Goal: Information Seeking & Learning: Learn about a topic

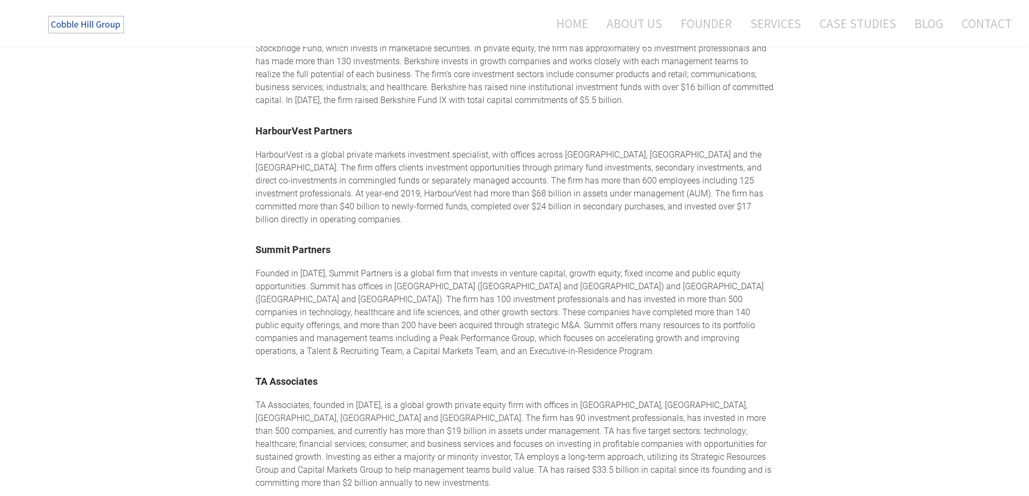
scroll to position [1512, 0]
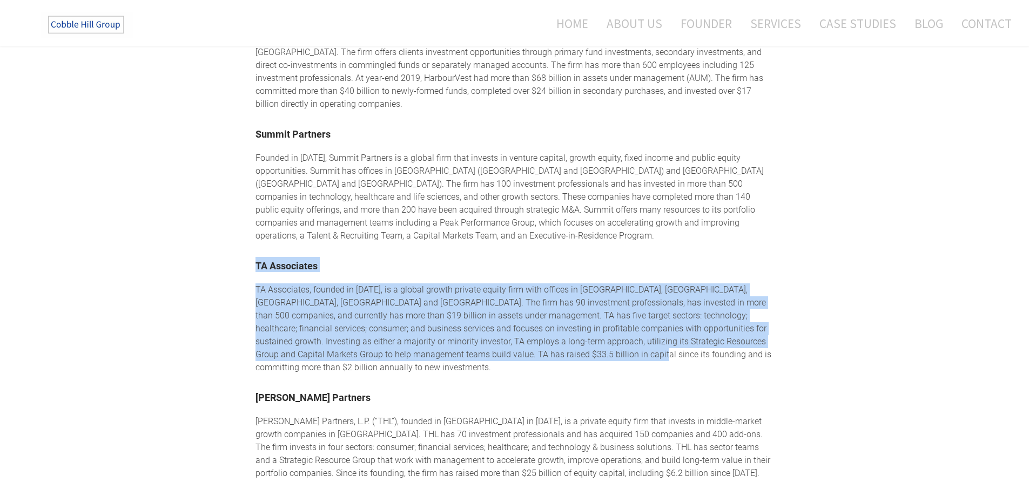
drag, startPoint x: 221, startPoint y: 212, endPoint x: 596, endPoint y: 320, distance: 390.6
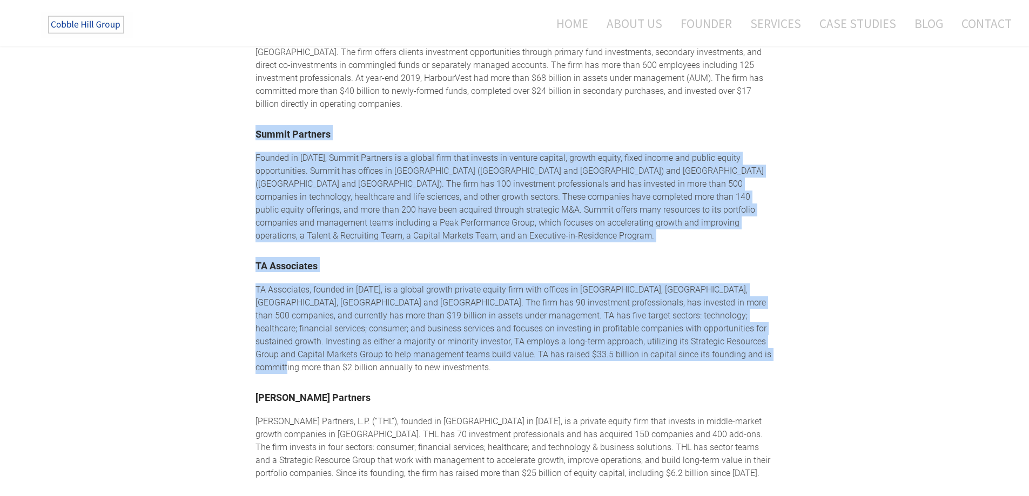
drag, startPoint x: 215, startPoint y: 106, endPoint x: 731, endPoint y: 326, distance: 560.9
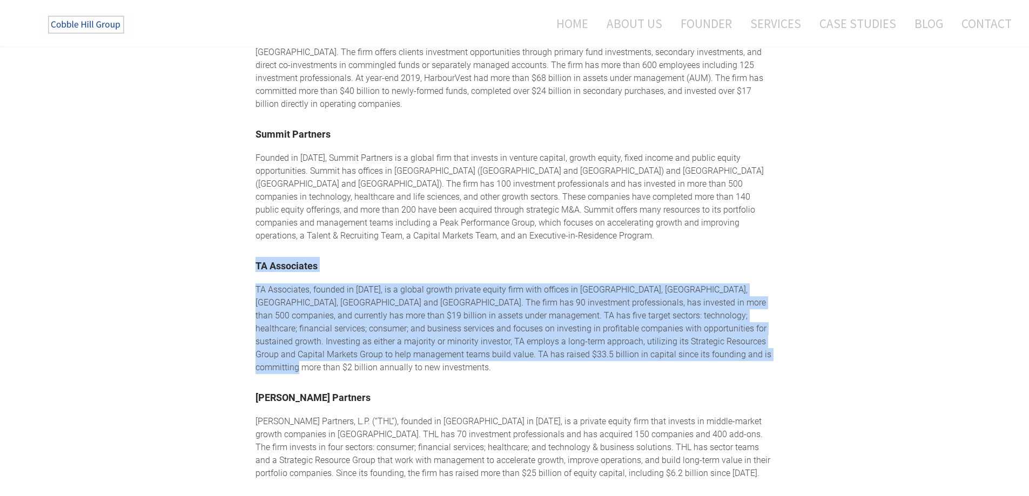
drag, startPoint x: 786, startPoint y: 327, endPoint x: 206, endPoint y: 228, distance: 588.4
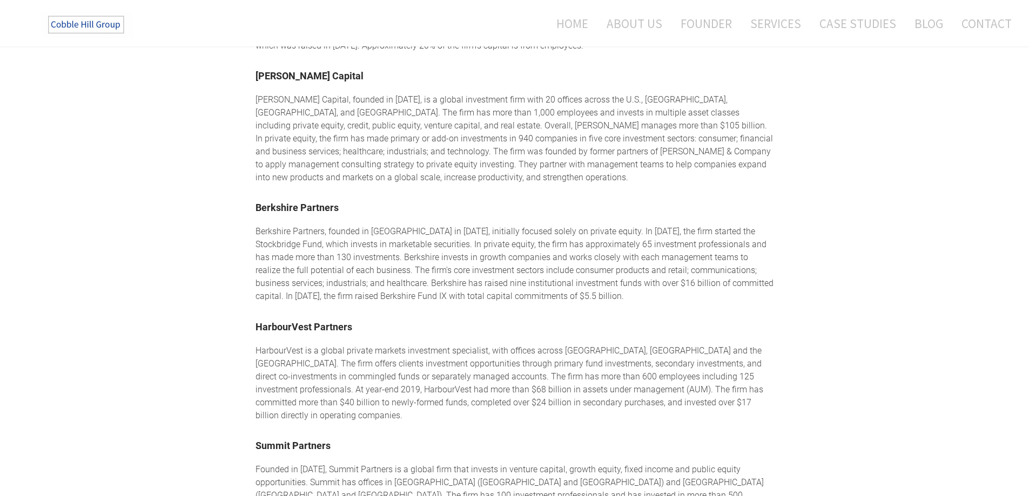
scroll to position [1188, 0]
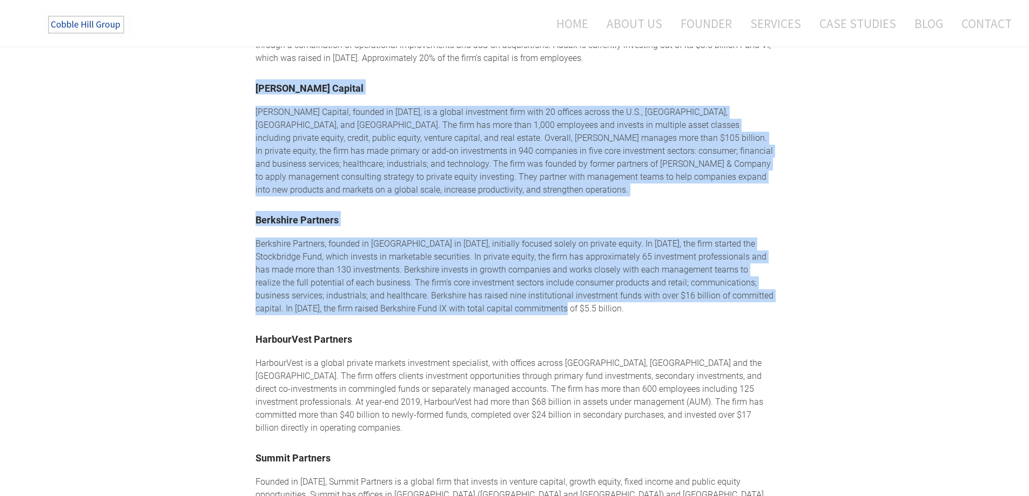
drag, startPoint x: 515, startPoint y: 292, endPoint x: 191, endPoint y: 79, distance: 387.5
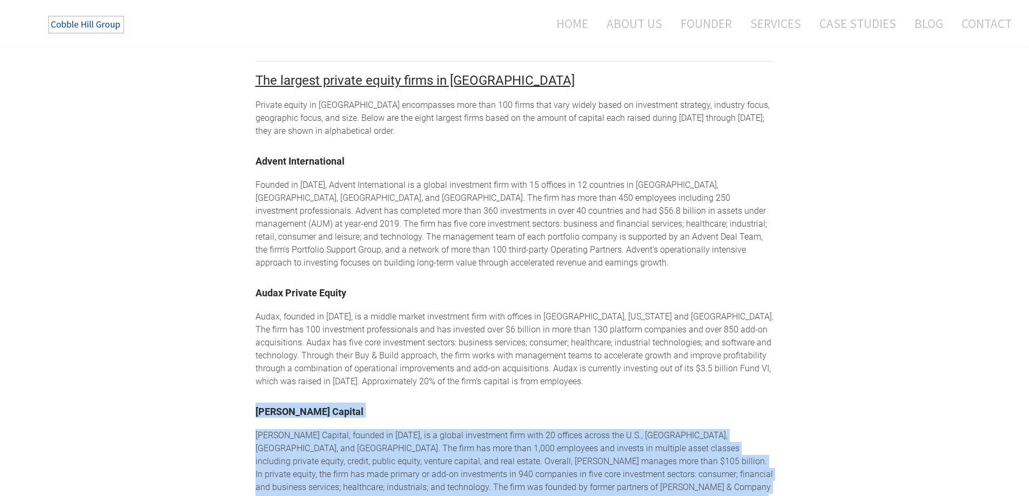
scroll to position [864, 0]
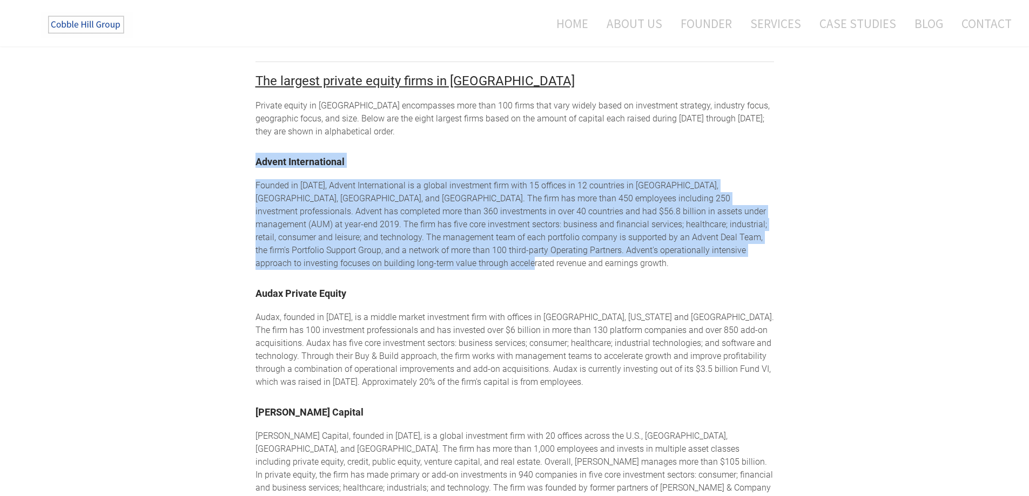
drag, startPoint x: 450, startPoint y: 263, endPoint x: 168, endPoint y: 161, distance: 300.1
click at [168, 161] on div "Boston Private Equity Firms Private equity firms in [GEOGRAPHIC_DATA] The Cobbl…" at bounding box center [514, 235] width 1029 height 2064
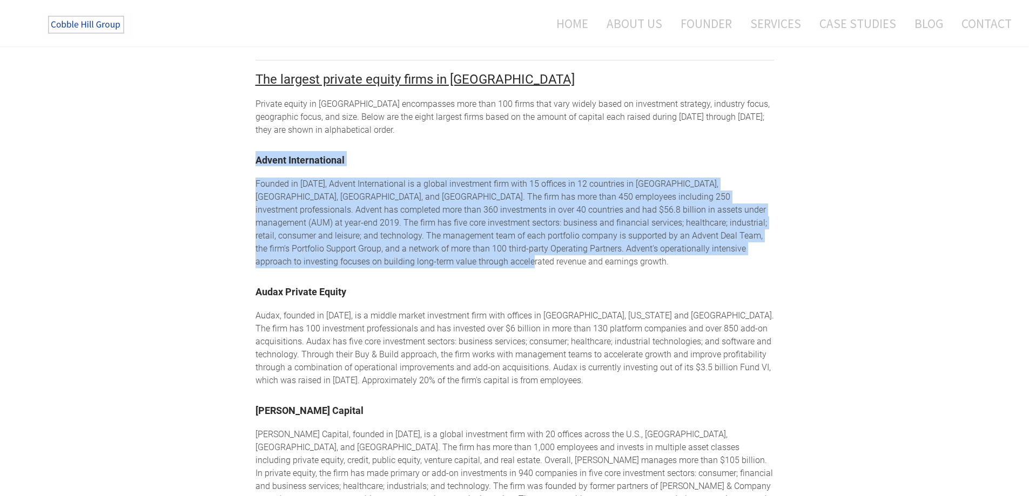
scroll to position [1026, 0]
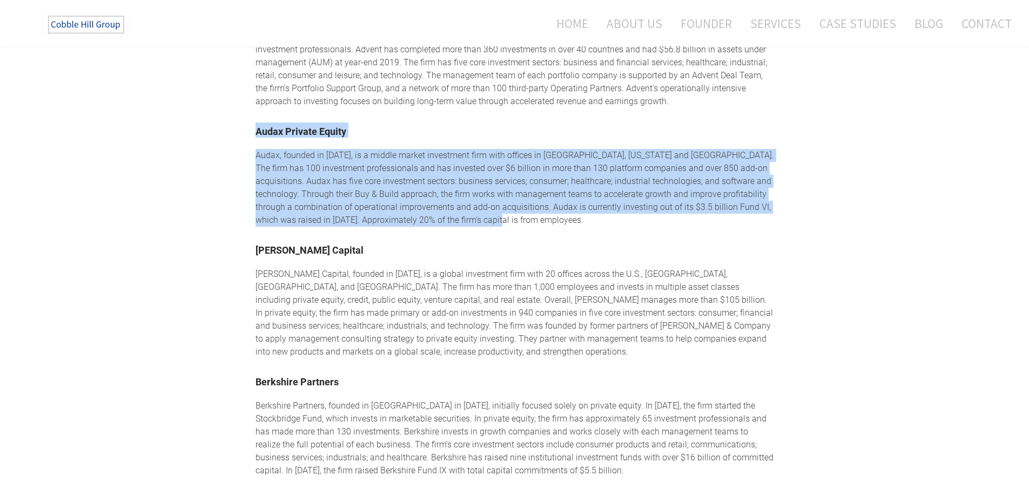
drag, startPoint x: 529, startPoint y: 217, endPoint x: 230, endPoint y: 120, distance: 314.4
click at [230, 120] on div "Boston Private Equity Firms Private equity firms in [GEOGRAPHIC_DATA] The Cobbl…" at bounding box center [514, 73] width 1029 height 2064
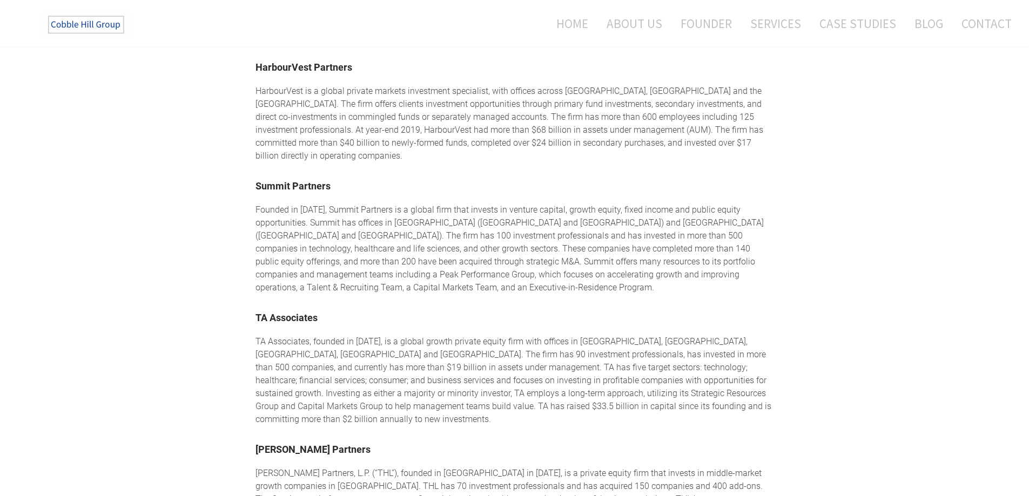
scroll to position [1566, 0]
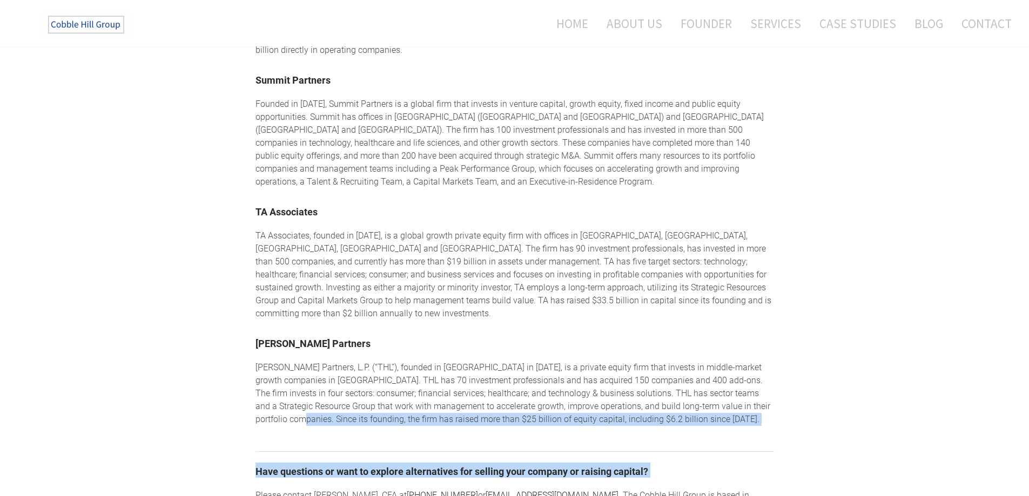
drag, startPoint x: 927, startPoint y: 366, endPoint x: 995, endPoint y: 360, distance: 68.3
